Goal: Information Seeking & Learning: Learn about a topic

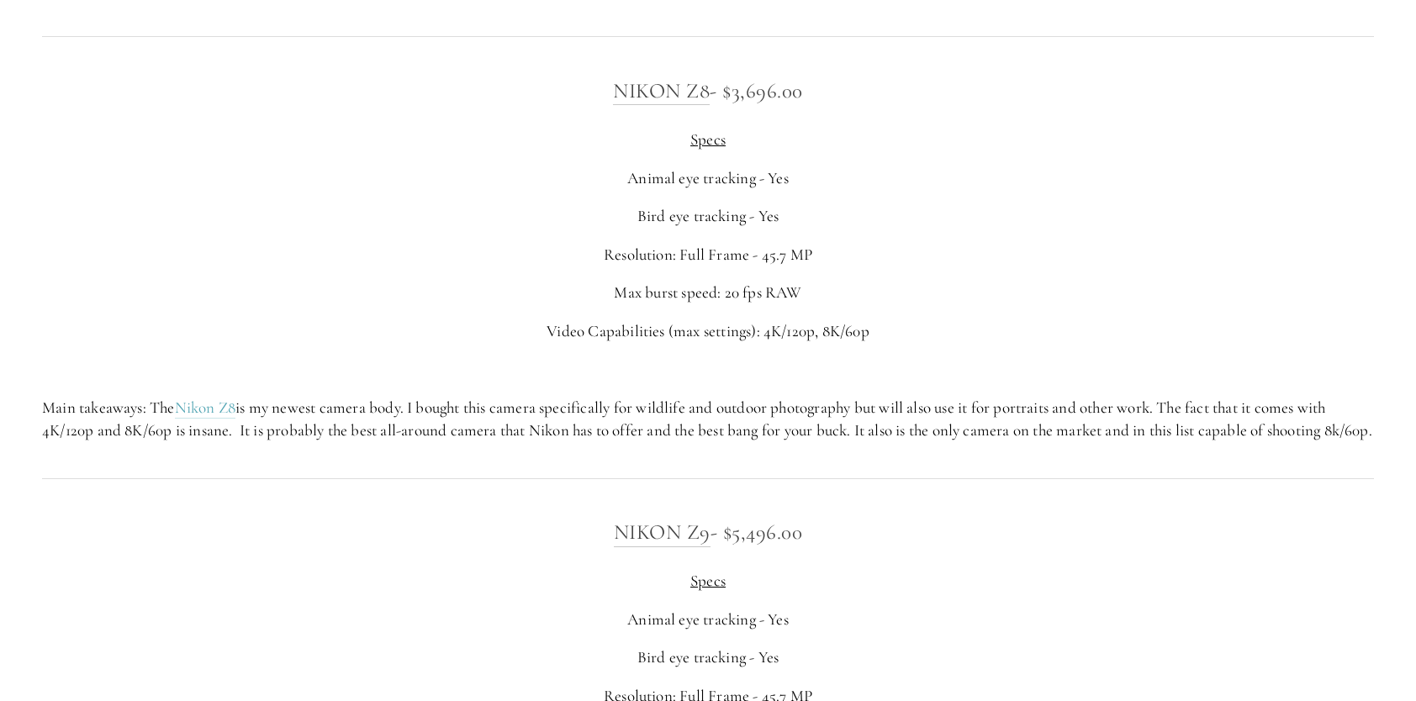
scroll to position [3363, 0]
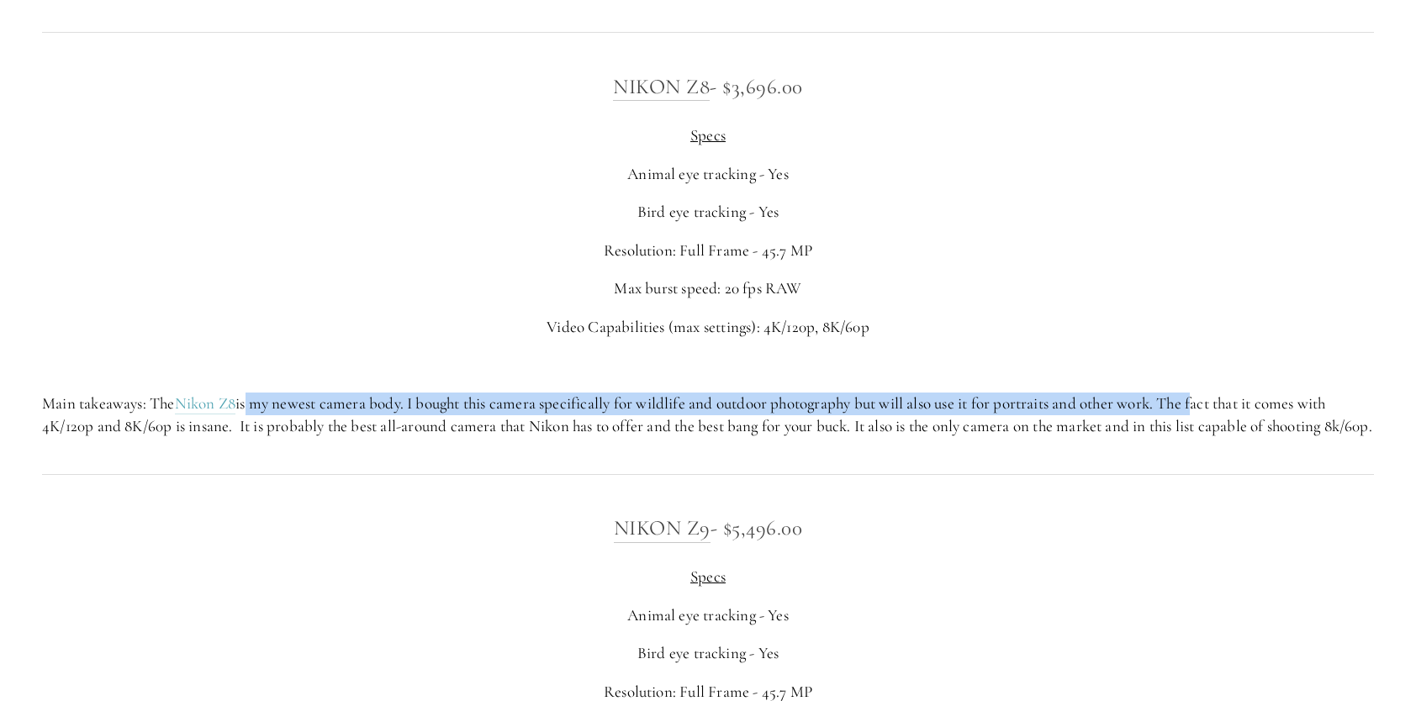
drag, startPoint x: 249, startPoint y: 407, endPoint x: 1206, endPoint y: 407, distance: 956.7
click at [1206, 407] on p "Main takeaways: The Nikon Z8 is my newest camera body. I bought this camera spe…" at bounding box center [708, 415] width 1332 height 45
drag, startPoint x: 274, startPoint y: 430, endPoint x: 1027, endPoint y: 438, distance: 753.3
click at [1027, 437] on p "Main takeaways: The Nikon Z8 is my newest camera body. I bought this camera spe…" at bounding box center [708, 415] width 1332 height 45
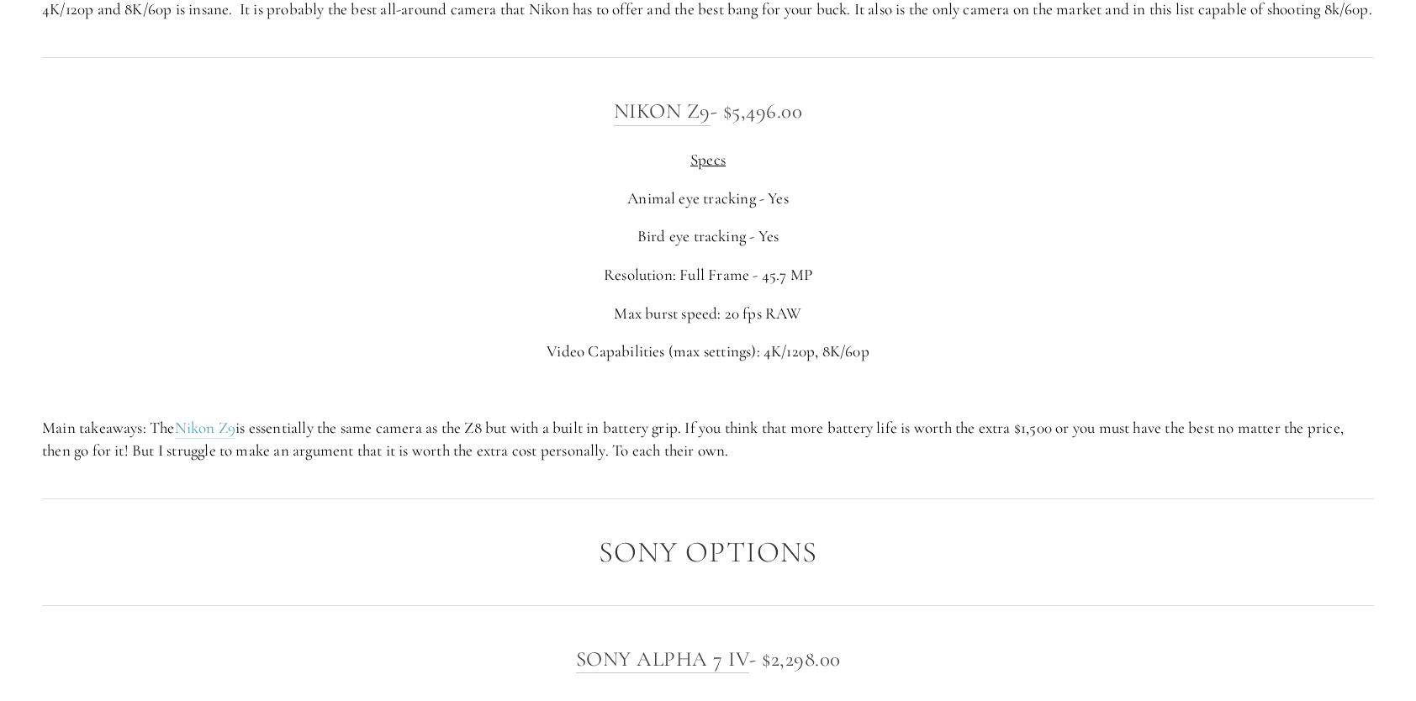
scroll to position [3783, 0]
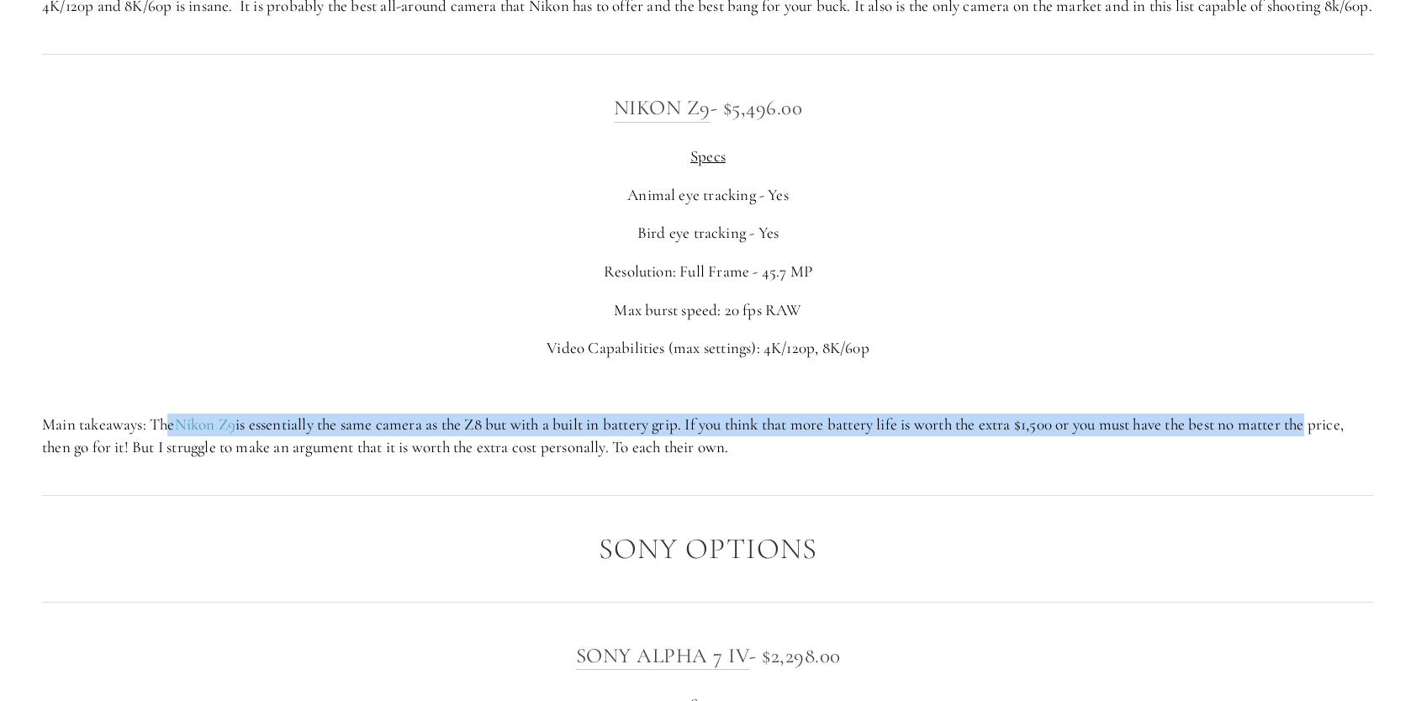
drag, startPoint x: 173, startPoint y: 454, endPoint x: 1328, endPoint y: 441, distance: 1155.2
click at [1328, 441] on p "Main takeaways: The Nikon Z9 is essentially the same camera as the Z8 but with …" at bounding box center [708, 436] width 1332 height 45
click at [589, 449] on p "Main takeaways: The Nikon Z9 is essentially the same camera as the Z8 but with …" at bounding box center [708, 436] width 1332 height 45
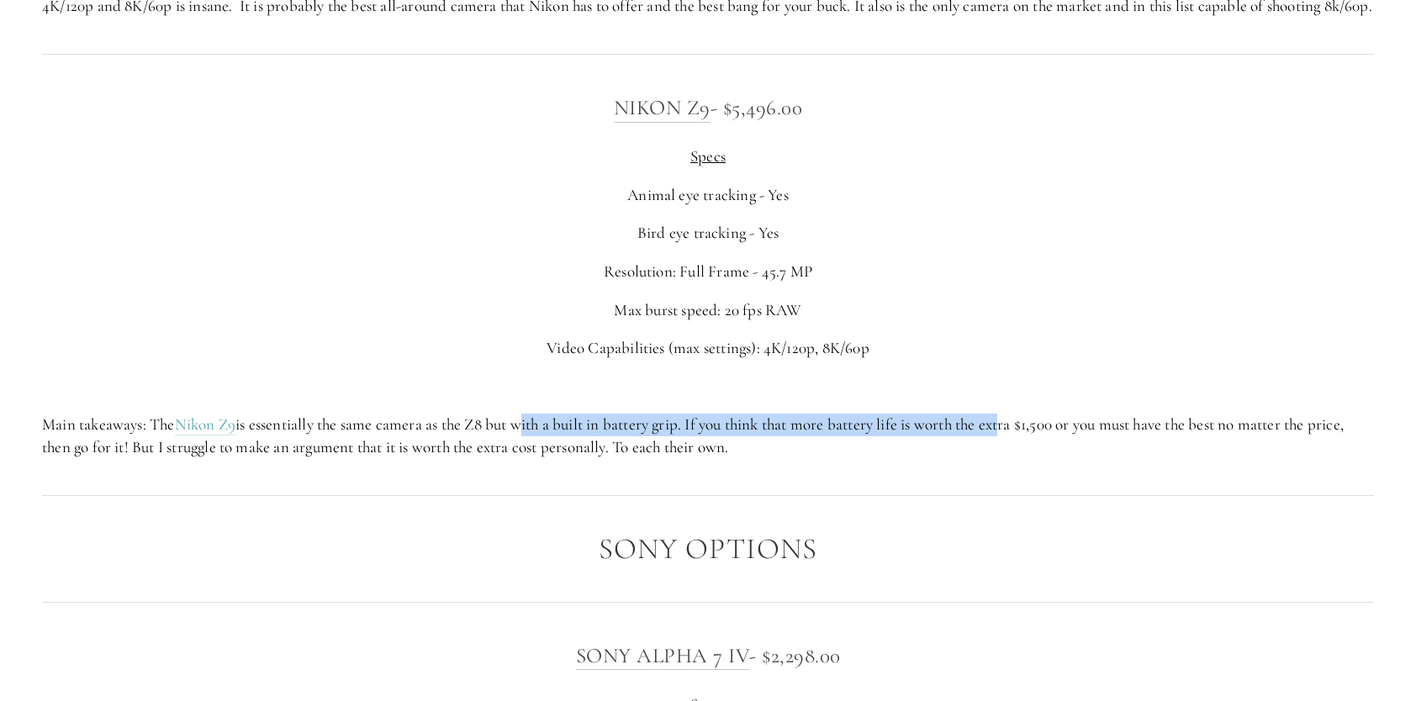
drag, startPoint x: 526, startPoint y: 446, endPoint x: 1012, endPoint y: 445, distance: 485.9
click at [1012, 445] on p "Main takeaways: The Nikon Z9 is essentially the same camera as the Z8 but with …" at bounding box center [708, 436] width 1332 height 45
click at [953, 448] on p "Main takeaways: The Nikon Z9 is essentially the same camera as the Z8 but with …" at bounding box center [708, 436] width 1332 height 45
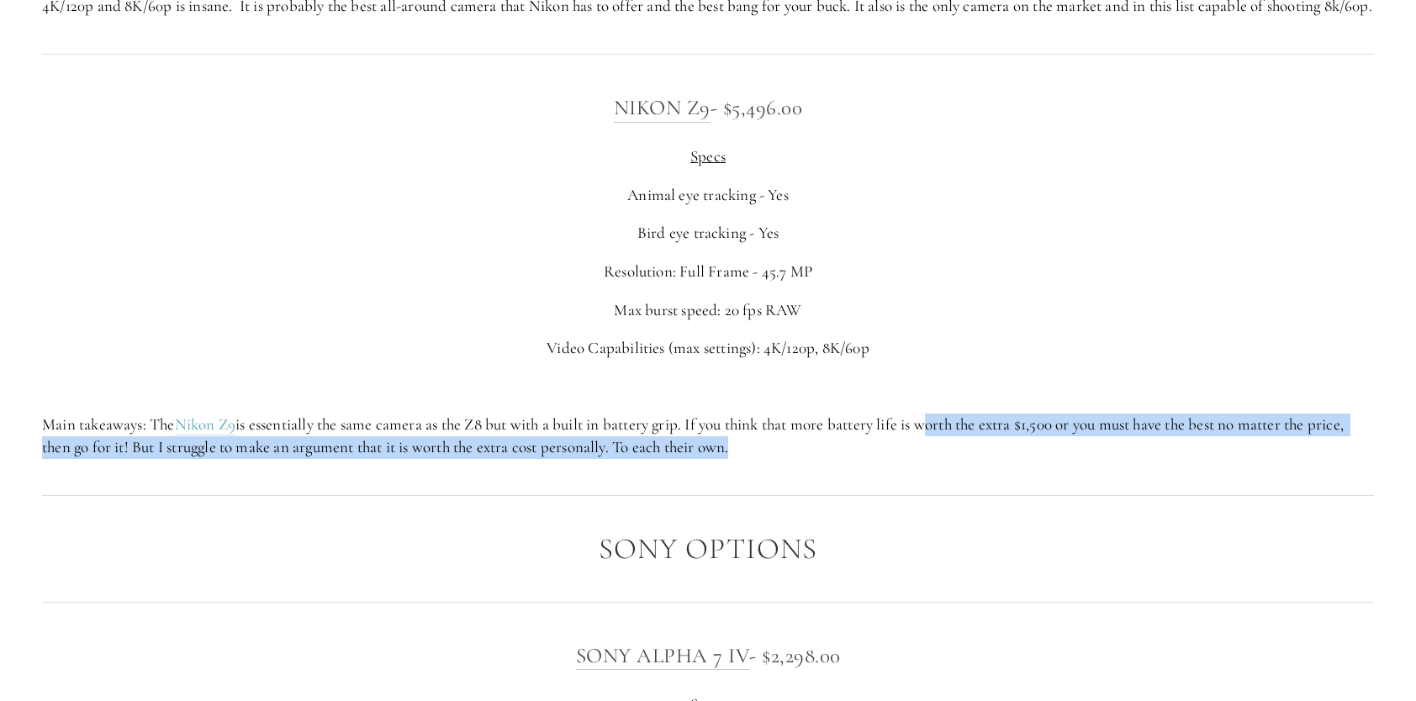
drag, startPoint x: 953, startPoint y: 448, endPoint x: 883, endPoint y: 483, distance: 79.0
click at [883, 472] on div "Nikon Z9 - $5,496.00 Specs Animal eye tracking - Yes Bird eye tracking - Yes Re…" at bounding box center [708, 275] width 1360 height 396
drag, startPoint x: 883, startPoint y: 483, endPoint x: 789, endPoint y: 483, distance: 93.3
click at [789, 472] on div "Nikon Z9 - $5,496.00 Specs Animal eye tracking - Yes Bird eye tracking - Yes Re…" at bounding box center [708, 275] width 1360 height 396
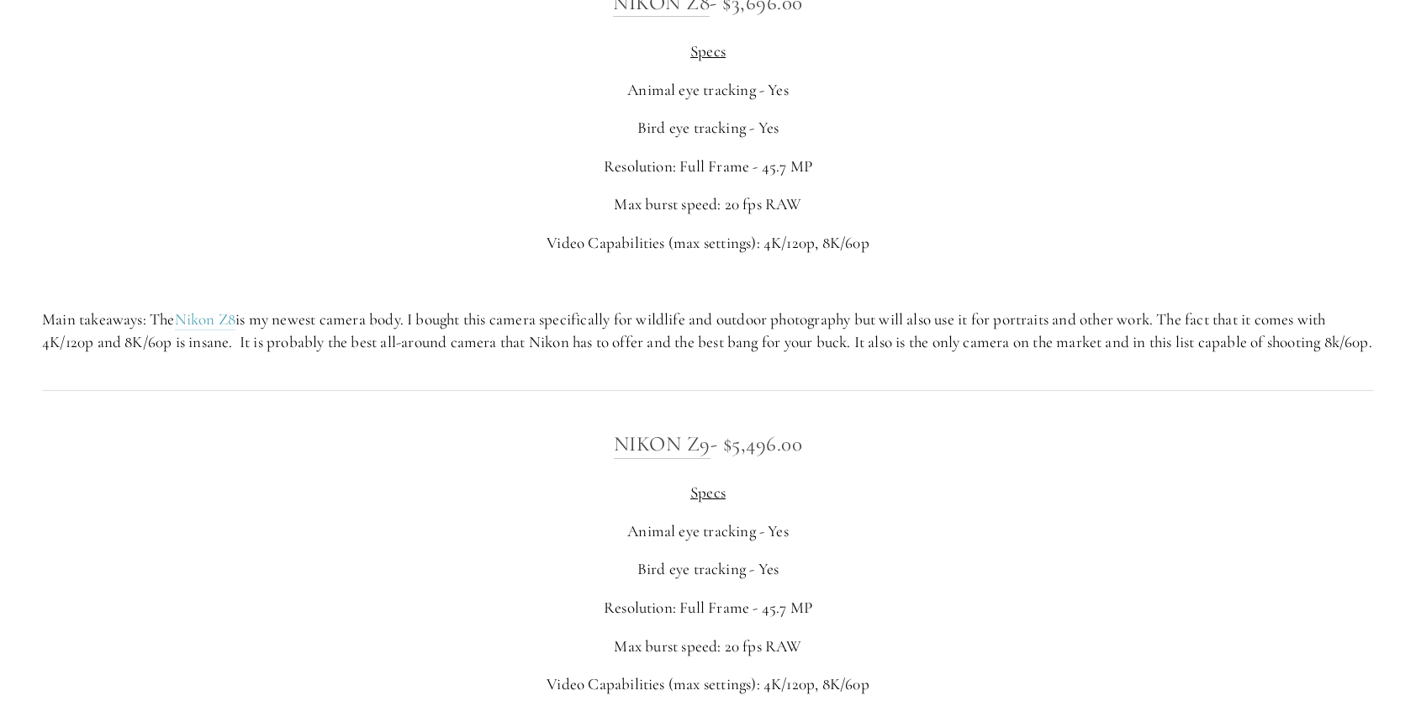
scroll to position [3195, 0]
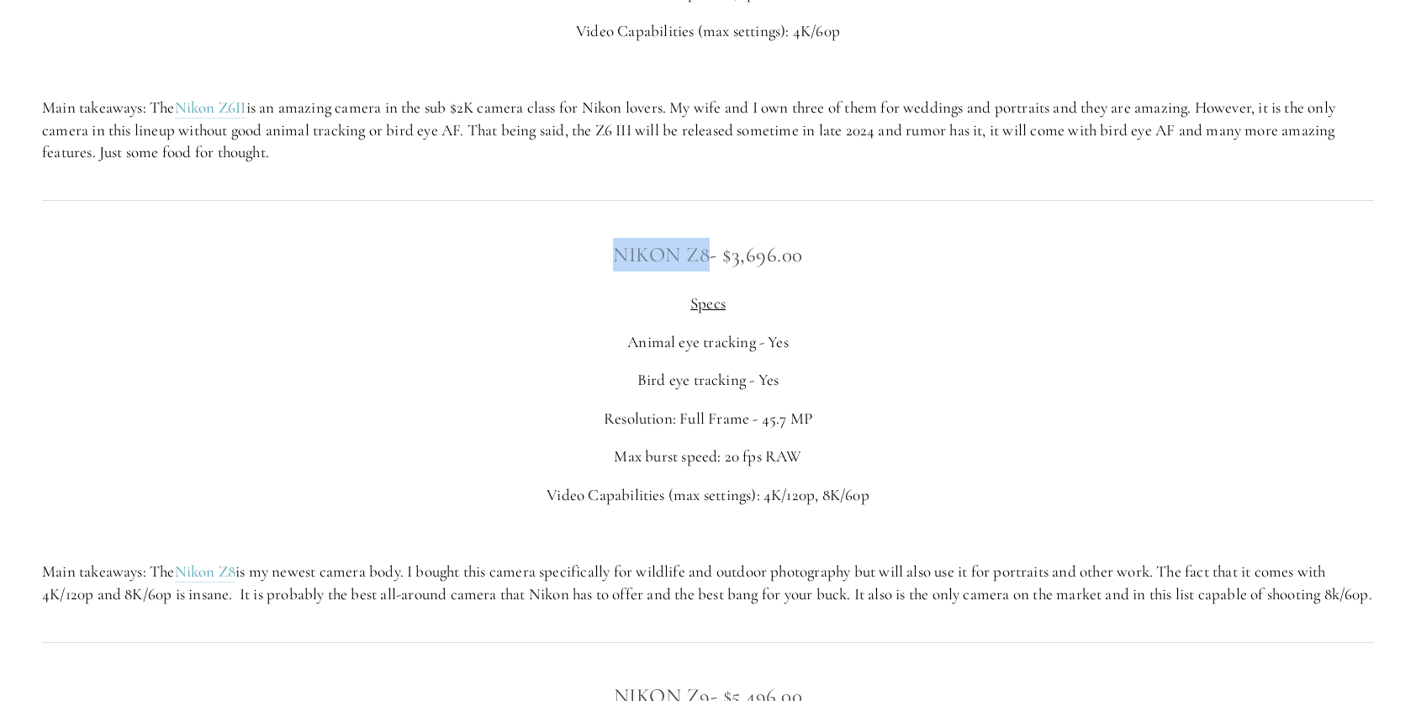
drag, startPoint x: 625, startPoint y: 254, endPoint x: 706, endPoint y: 261, distance: 81.8
click at [706, 261] on h3 "Nikon Z8 - $3,696.00" at bounding box center [708, 255] width 1332 height 34
copy link "Nikon Z8"
drag, startPoint x: 708, startPoint y: 432, endPoint x: 802, endPoint y: 407, distance: 97.5
click at [802, 407] on div "Nikon Z8 - $3,696.00 Specs Animal eye tracking - Yes Bird eye tracking - Yes Re…" at bounding box center [708, 421] width 1332 height 367
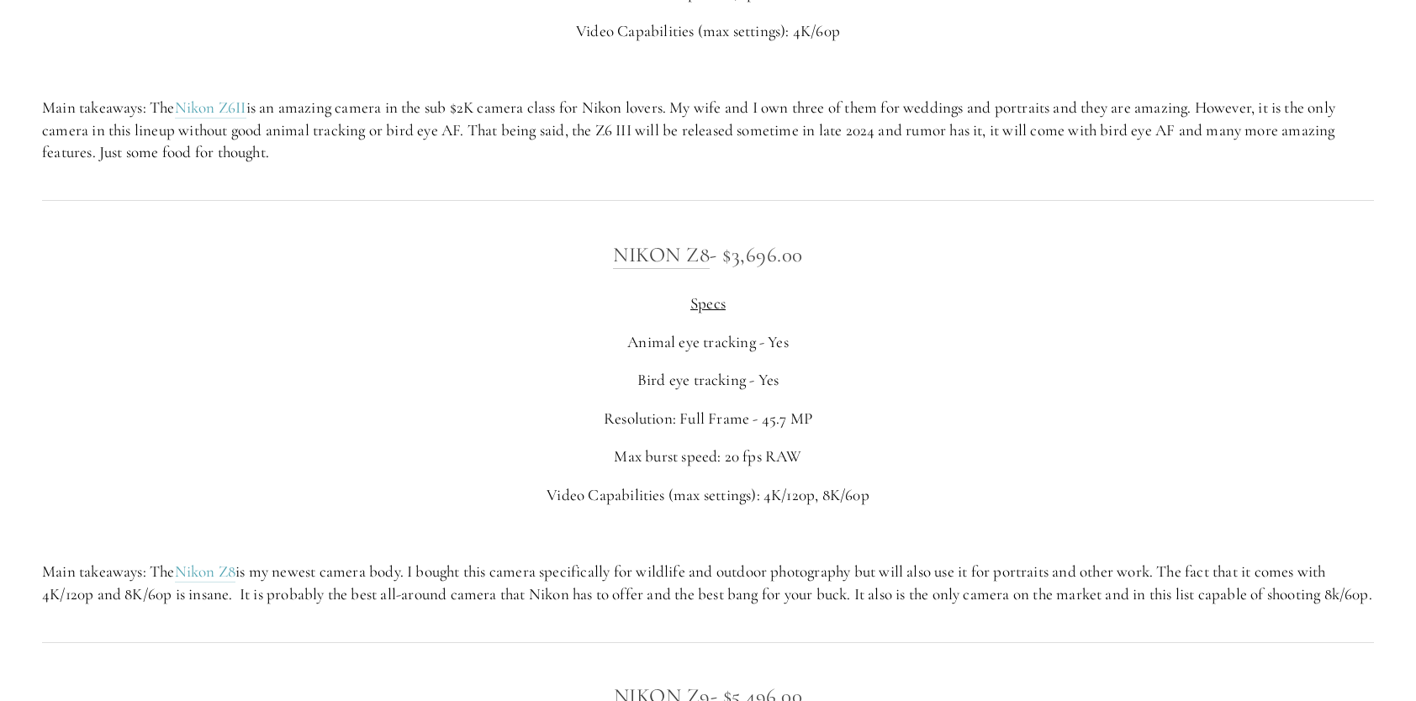
drag, startPoint x: 802, startPoint y: 407, endPoint x: 931, endPoint y: 491, distance: 153.7
click at [936, 486] on div "Nikon Z8 - $3,696.00 Specs Animal eye tracking - Yes Bird eye tracking - Yes Re…" at bounding box center [708, 421] width 1332 height 367
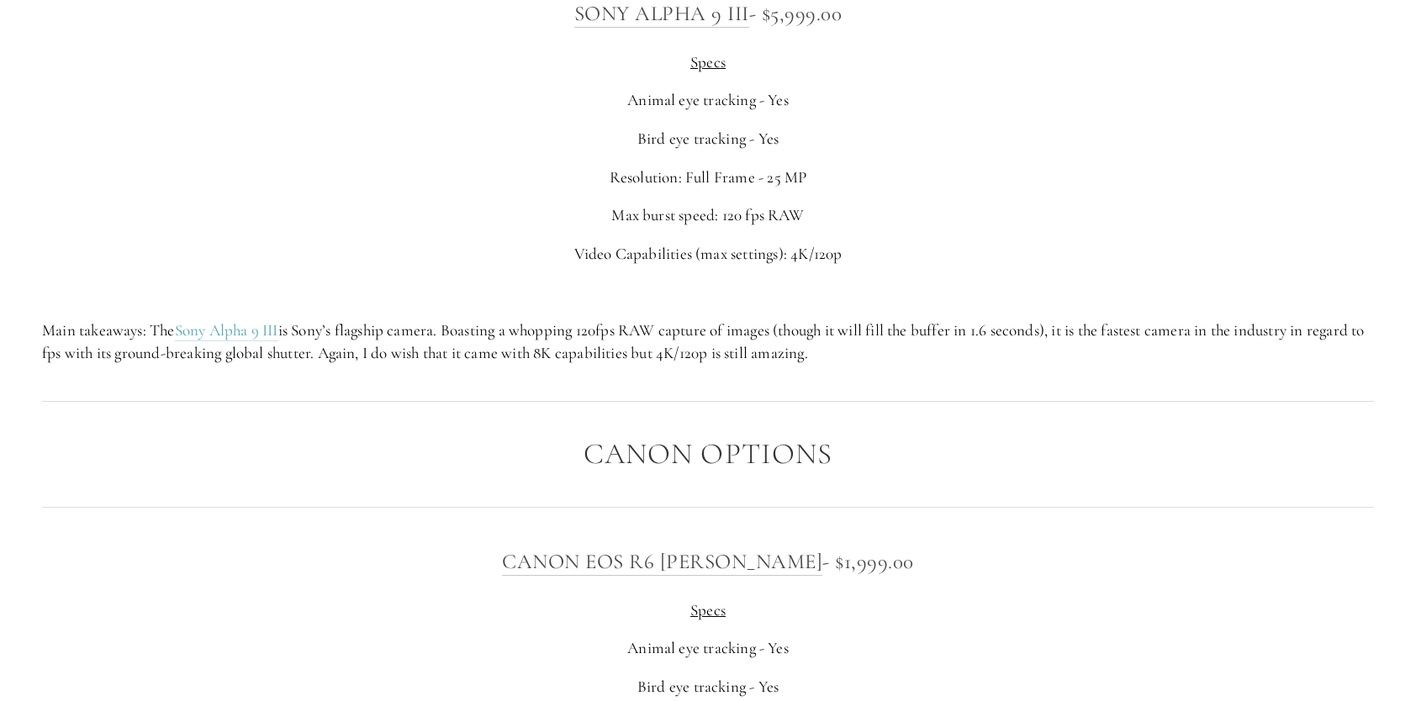
scroll to position [5044, 0]
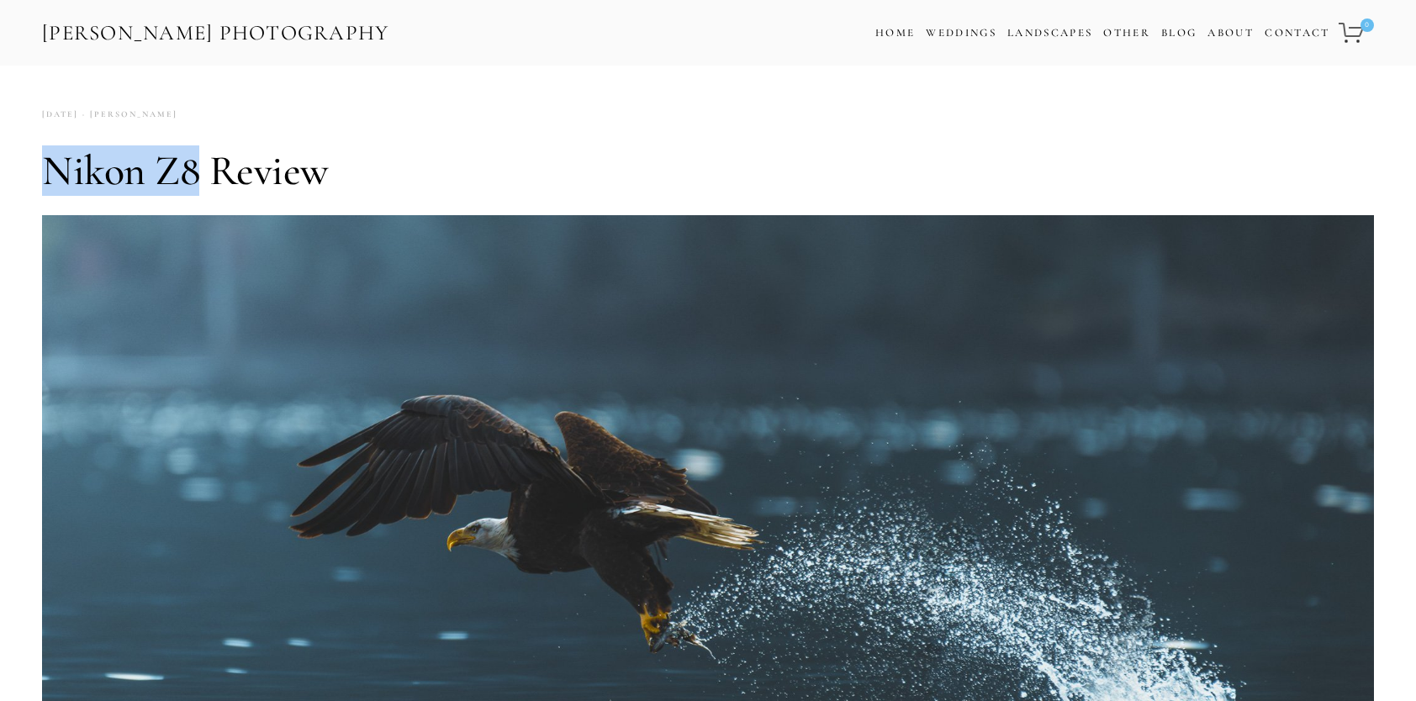
drag, startPoint x: 49, startPoint y: 165, endPoint x: 199, endPoint y: 166, distance: 150.5
click at [199, 166] on h1 "Nikon Z8 Review" at bounding box center [708, 170] width 1332 height 50
copy h1 "Nikon Z8"
